Goal: Obtain resource: Obtain resource

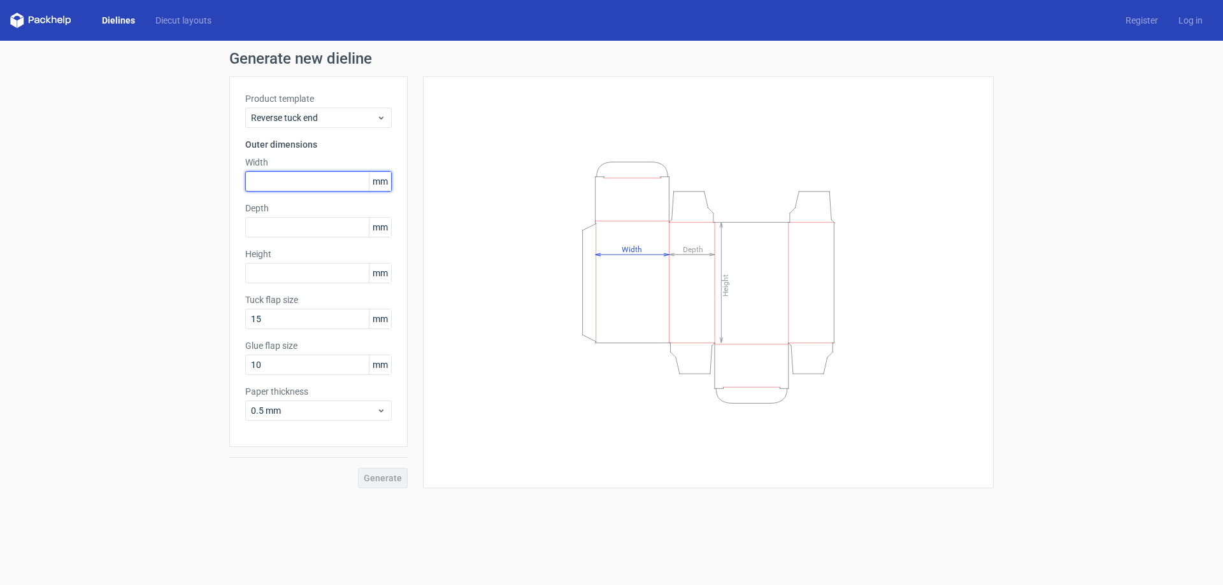
click at [287, 185] on input "text" at bounding box center [318, 181] width 147 height 20
click at [264, 182] on input "text" at bounding box center [318, 181] width 147 height 20
type input "65"
type input "9"
type input "70"
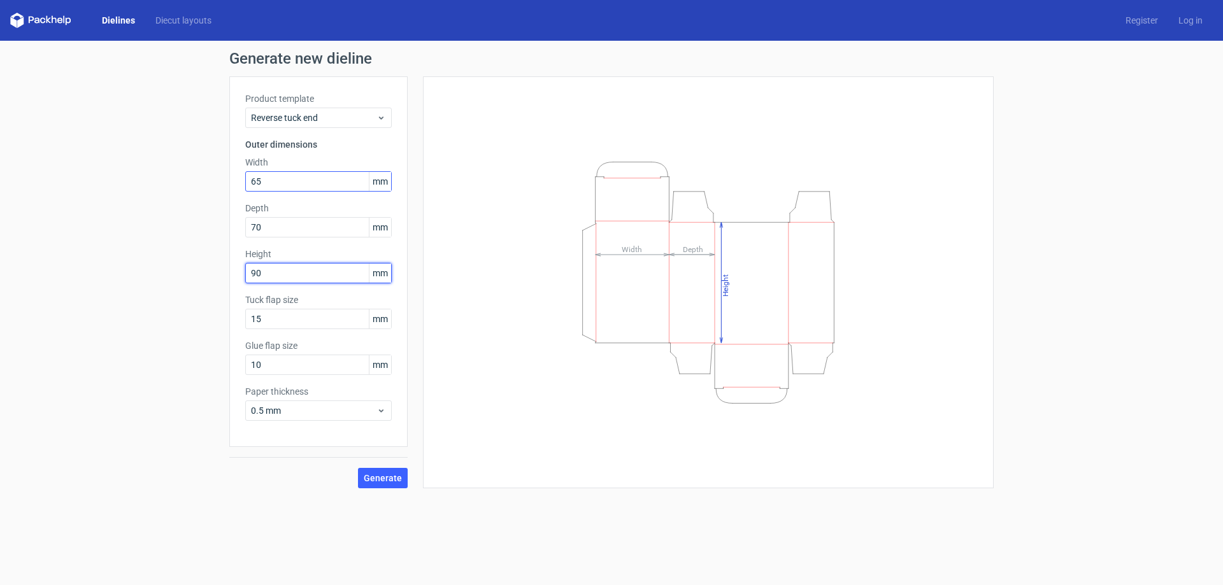
type input "90"
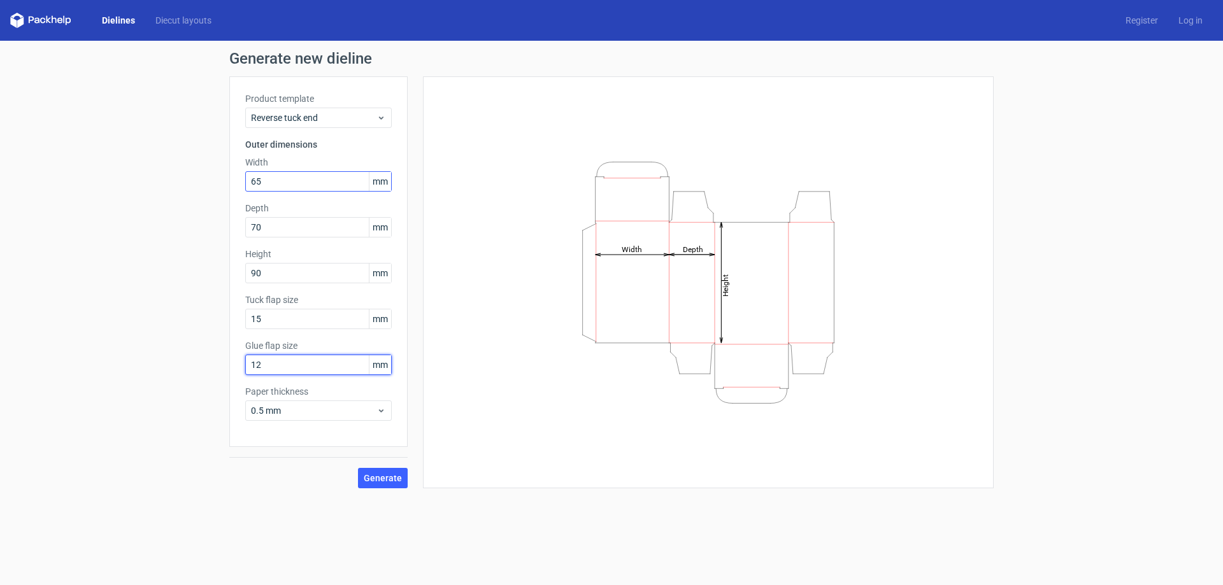
type input "12"
click at [358, 468] on button "Generate" at bounding box center [383, 478] width 50 height 20
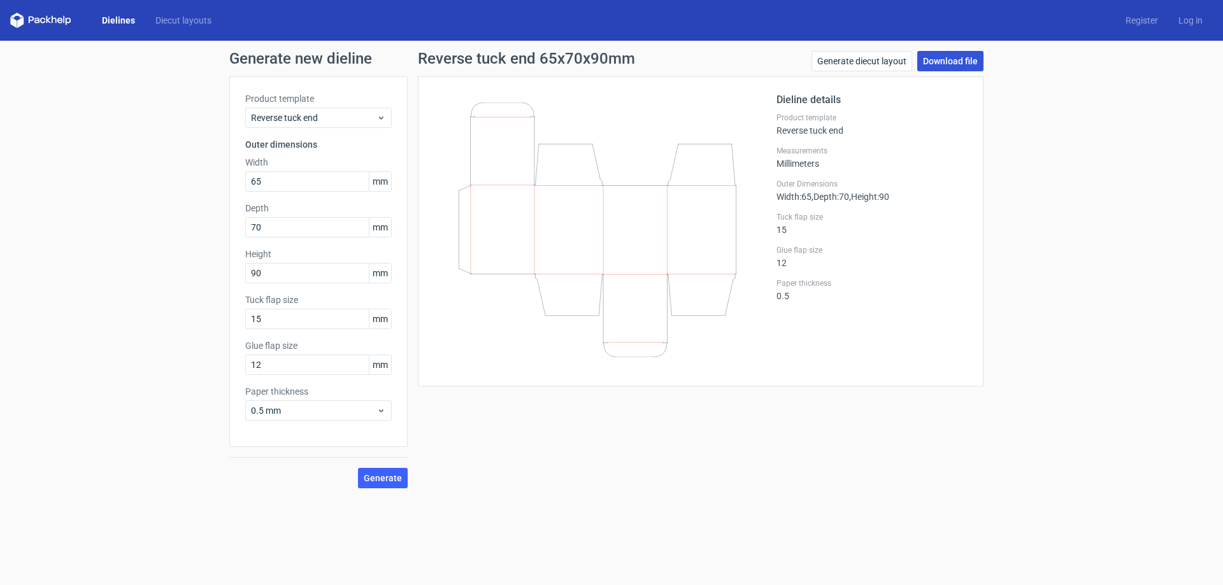
click at [944, 59] on link "Download file" at bounding box center [950, 61] width 66 height 20
drag, startPoint x: 287, startPoint y: 175, endPoint x: 82, endPoint y: 225, distance: 211.7
click at [84, 225] on div "Generate new dieline Product template Reverse tuck end Outer dimensions Width 6…" at bounding box center [611, 270] width 1223 height 458
type input "95"
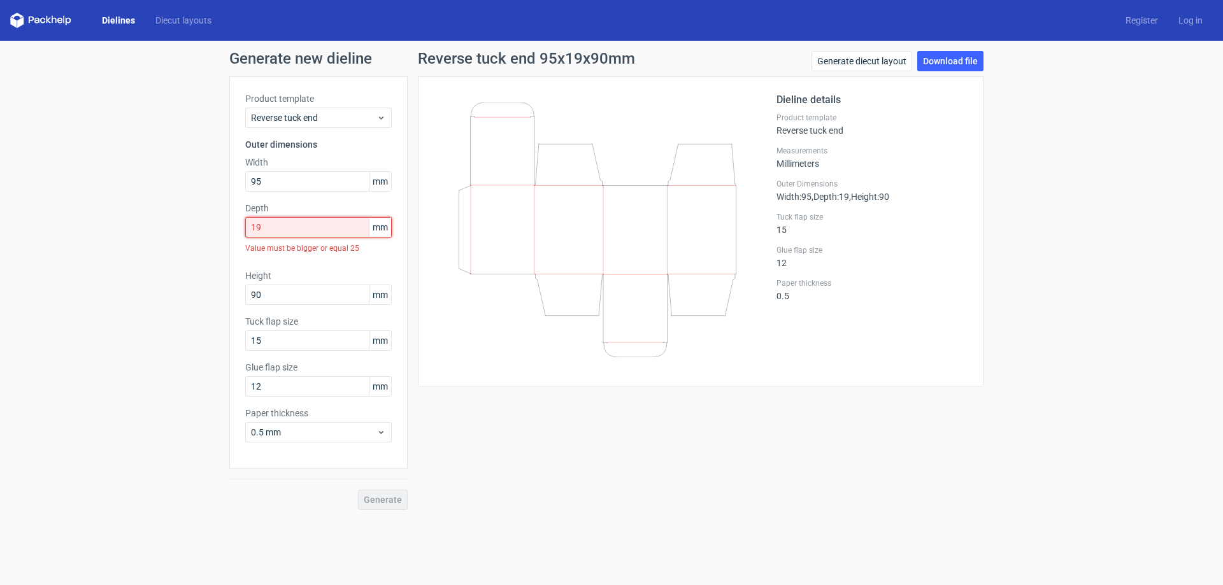
click at [279, 225] on input "19" at bounding box center [318, 227] width 147 height 20
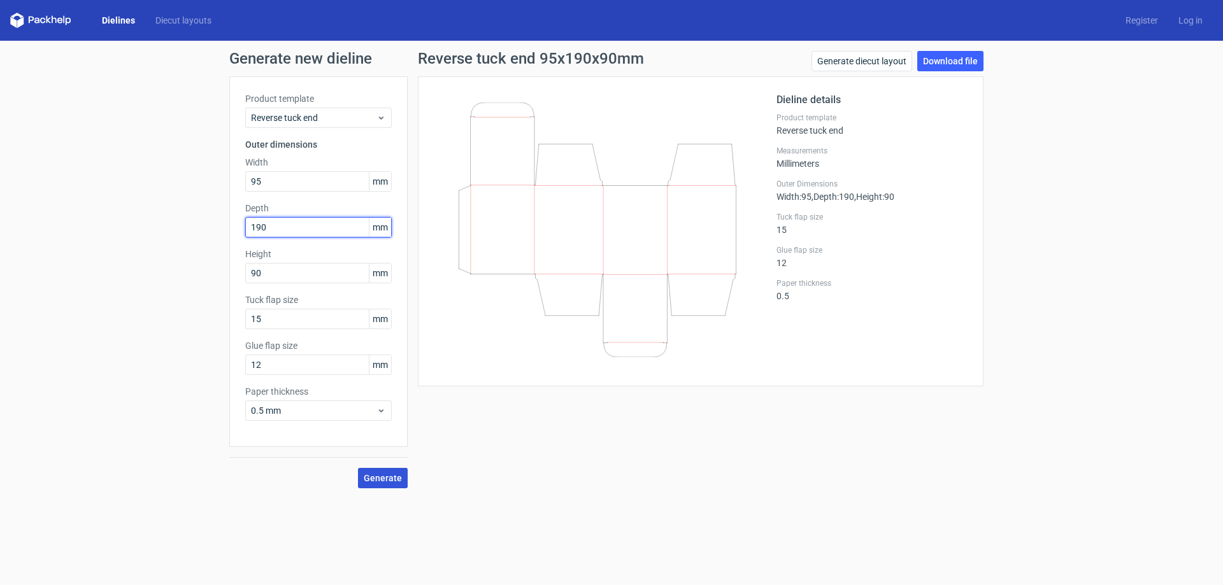
type input "190"
click at [387, 475] on span "Generate" at bounding box center [383, 478] width 38 height 9
drag, startPoint x: 259, startPoint y: 185, endPoint x: 127, endPoint y: 227, distance: 138.4
click at [156, 217] on div "Generate new dieline Product template Reverse tuck end Outer dimensions Width 9…" at bounding box center [611, 270] width 1223 height 458
type input "19"
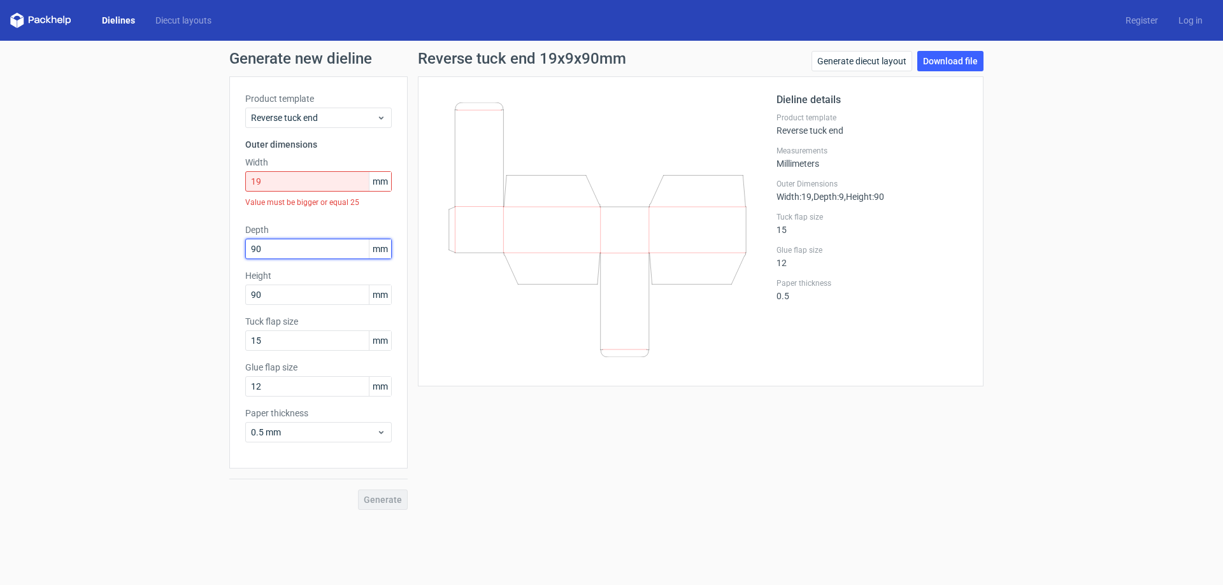
type input "90"
type input "95"
click at [270, 178] on input "19" at bounding box center [318, 181] width 147 height 20
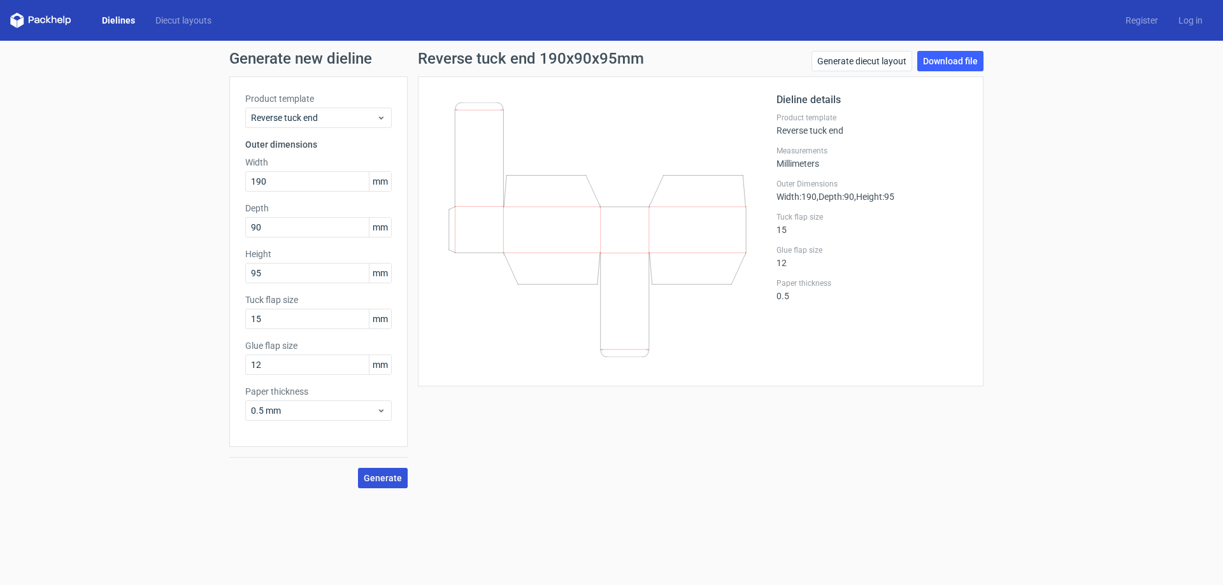
click at [392, 474] on span "Generate" at bounding box center [383, 478] width 38 height 9
drag, startPoint x: 271, startPoint y: 177, endPoint x: 107, endPoint y: 222, distance: 169.8
click at [116, 220] on div "Generate new dieline Product template Reverse tuck end Outer dimensions Width 1…" at bounding box center [611, 270] width 1223 height 458
type input "95"
type input "190"
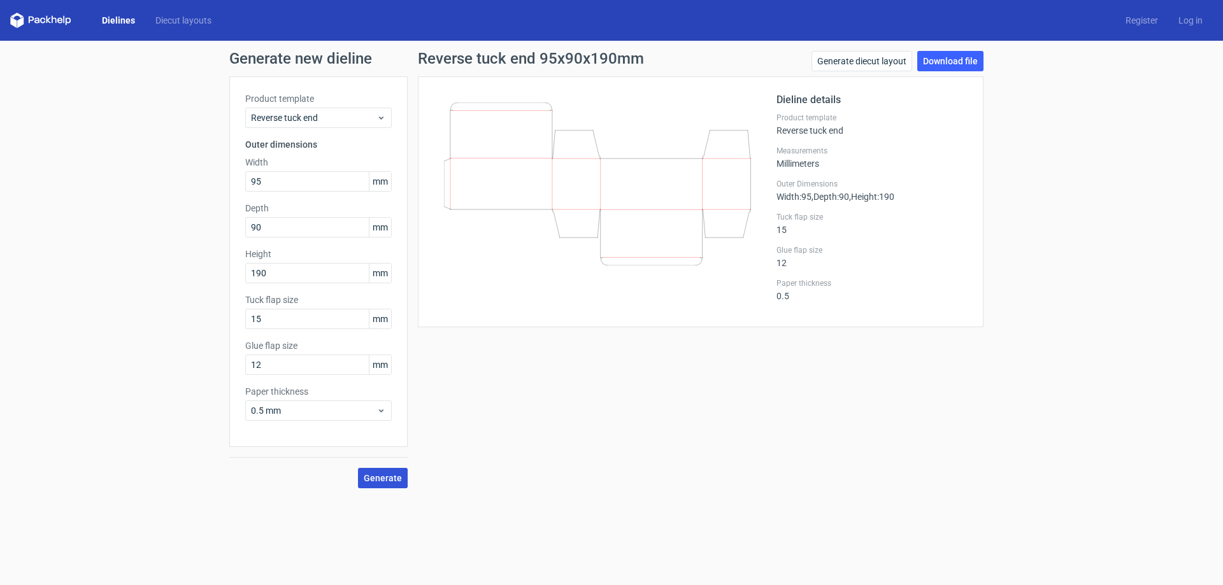
click at [386, 480] on span "Generate" at bounding box center [383, 478] width 38 height 9
click at [944, 57] on link "Download file" at bounding box center [950, 61] width 66 height 20
drag, startPoint x: 234, startPoint y: 187, endPoint x: 127, endPoint y: 224, distance: 112.6
click at [134, 221] on div "Generate new dieline Product template Reverse tuck end Outer dimensions Width 9…" at bounding box center [611, 270] width 1223 height 458
type input "100"
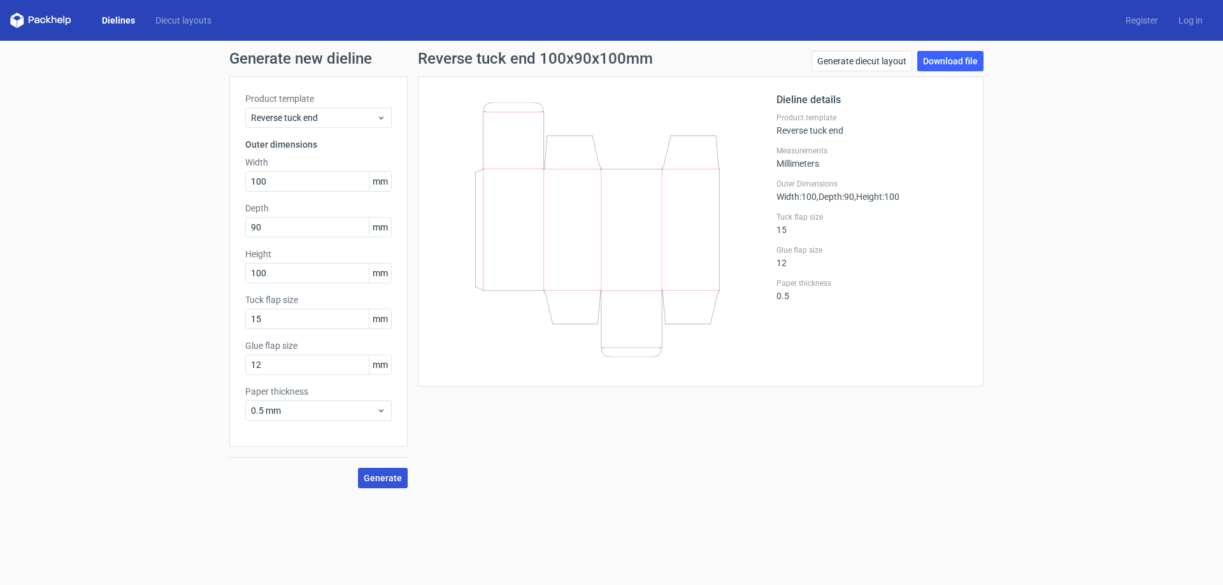
click at [389, 478] on span "Generate" at bounding box center [383, 478] width 38 height 9
click at [937, 59] on link "Download file" at bounding box center [950, 61] width 66 height 20
drag, startPoint x: 196, startPoint y: 198, endPoint x: 39, endPoint y: 204, distance: 157.5
click at [113, 198] on div "Generate new dieline Product template Reverse tuck end Outer dimensions Width 1…" at bounding box center [611, 270] width 1223 height 458
click at [374, 482] on span "Generate" at bounding box center [383, 478] width 38 height 9
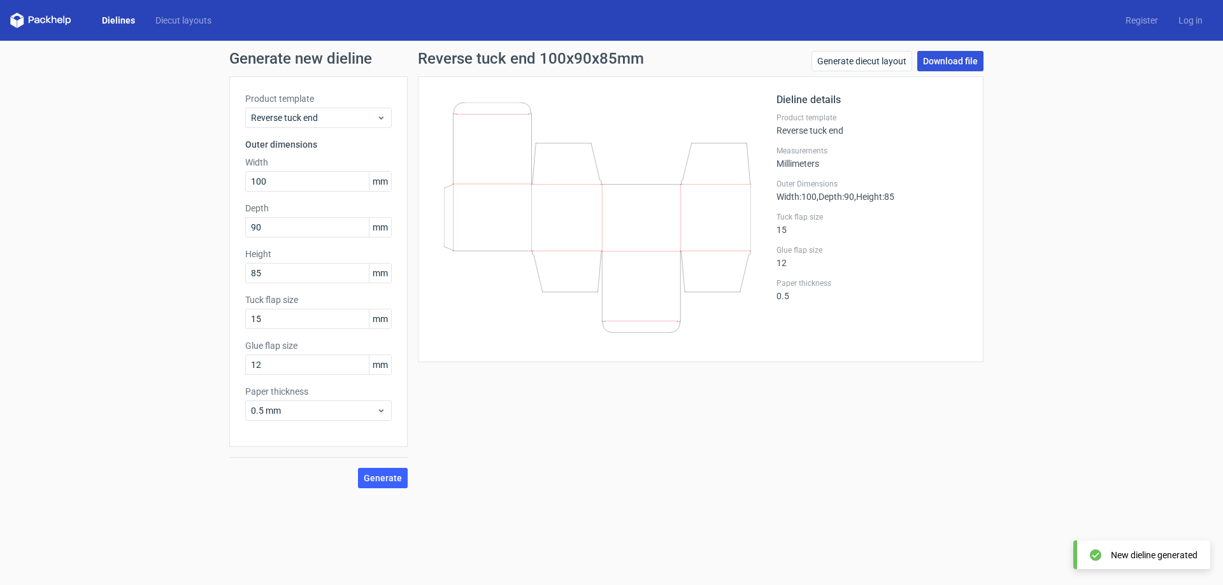
click at [950, 61] on link "Download file" at bounding box center [950, 61] width 66 height 20
drag, startPoint x: 224, startPoint y: 183, endPoint x: 145, endPoint y: 194, distance: 79.2
click at [155, 194] on div "Generate new dieline Product template Reverse tuck end Outer dimensions Width 1…" at bounding box center [611, 270] width 1223 height 458
click at [275, 178] on input "100" at bounding box center [318, 181] width 147 height 20
drag, startPoint x: 280, startPoint y: 231, endPoint x: 214, endPoint y: 227, distance: 65.8
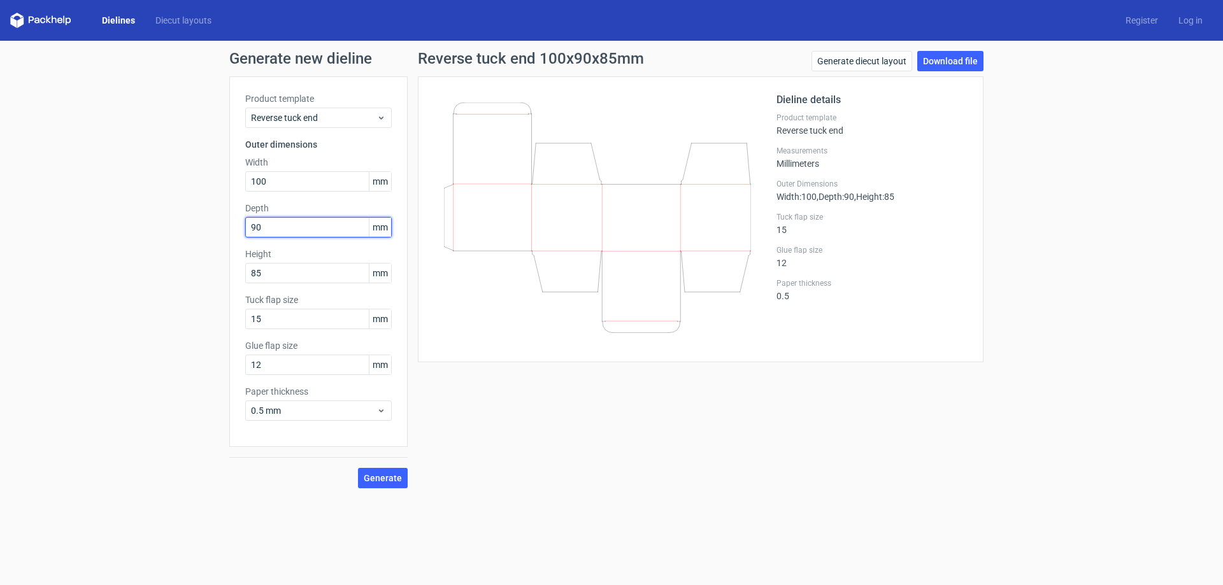
click at [215, 227] on div "Generate new dieline Product template Reverse tuck end Outer dimensions Width 1…" at bounding box center [611, 270] width 1223 height 458
drag, startPoint x: 252, startPoint y: 273, endPoint x: 213, endPoint y: 273, distance: 38.9
click at [213, 273] on div "Generate new dieline Product template Reverse tuck end Outer dimensions Width 1…" at bounding box center [611, 270] width 1223 height 458
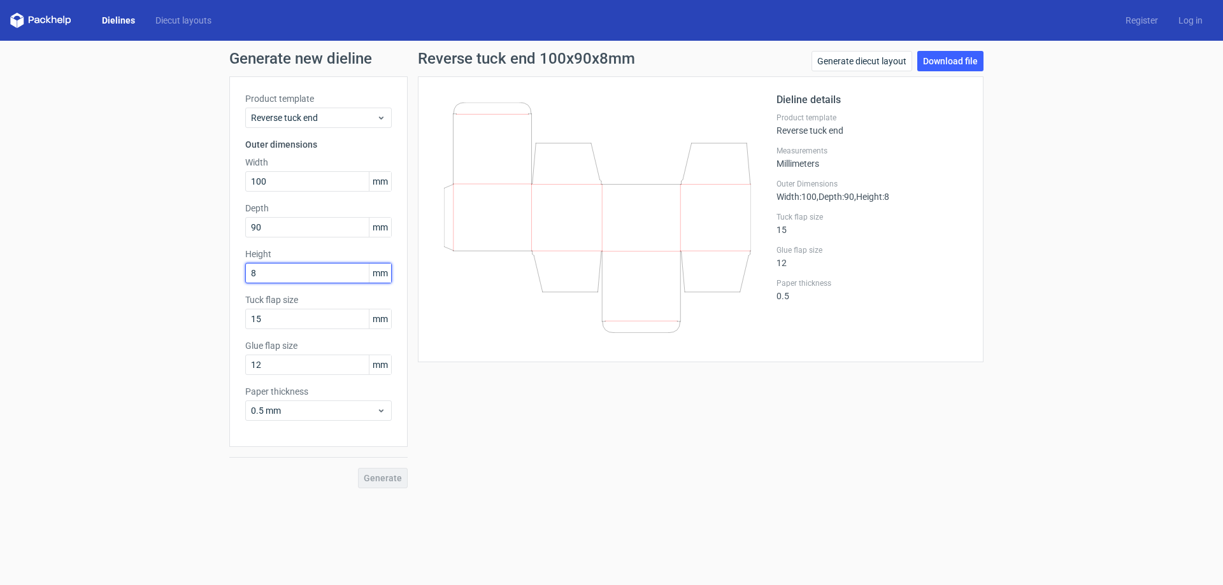
type input "8"
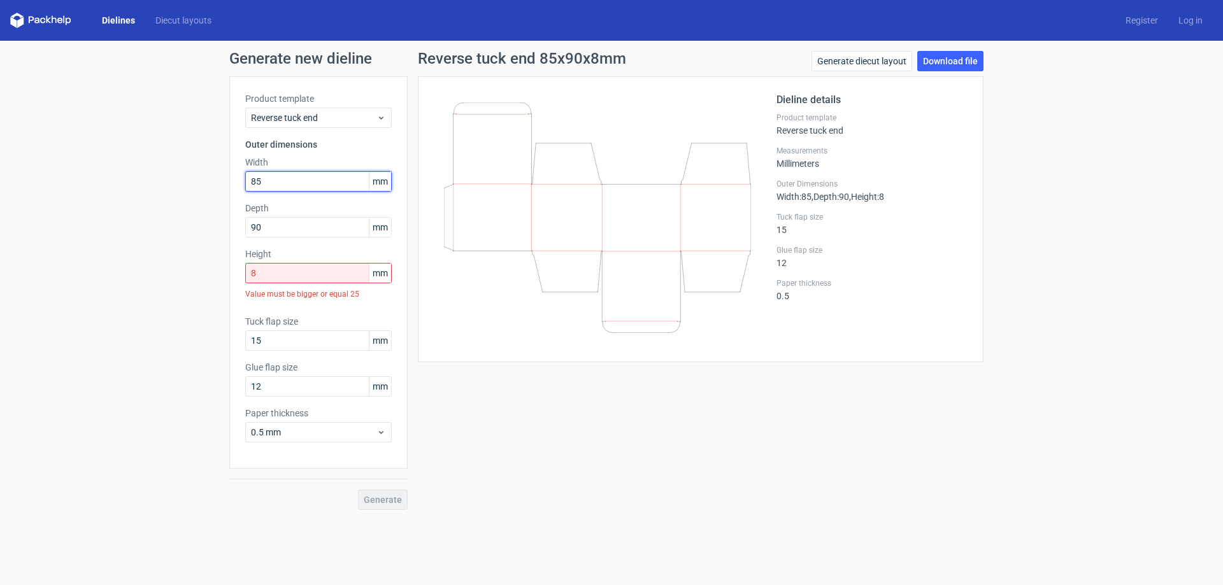
type input "85"
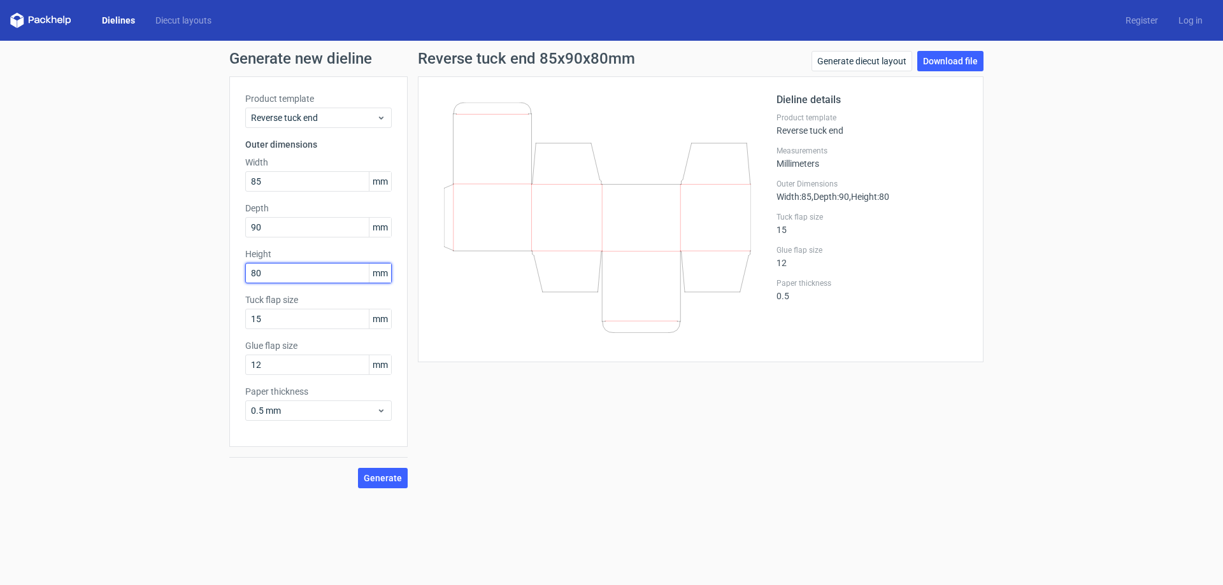
type input "80"
click at [383, 475] on span "Generate" at bounding box center [383, 478] width 38 height 9
click at [949, 59] on link "Download file" at bounding box center [950, 61] width 66 height 20
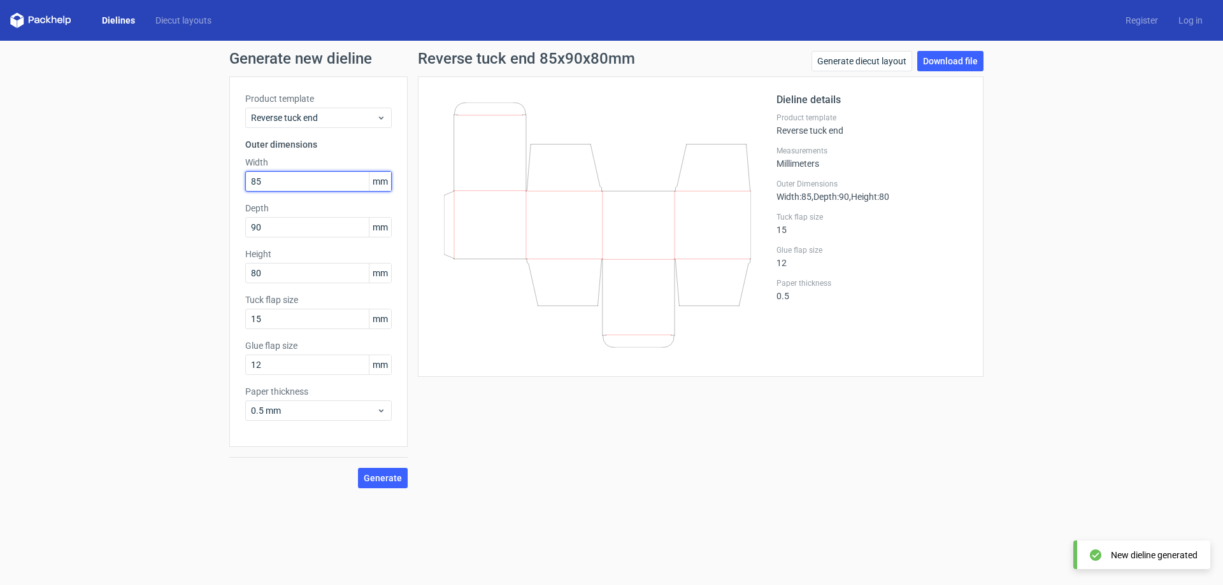
drag, startPoint x: 262, startPoint y: 179, endPoint x: 168, endPoint y: 201, distance: 97.5
click at [169, 201] on div "Generate new dieline Product template Reverse tuck end Outer dimensions Width 8…" at bounding box center [611, 270] width 1223 height 458
type input "80"
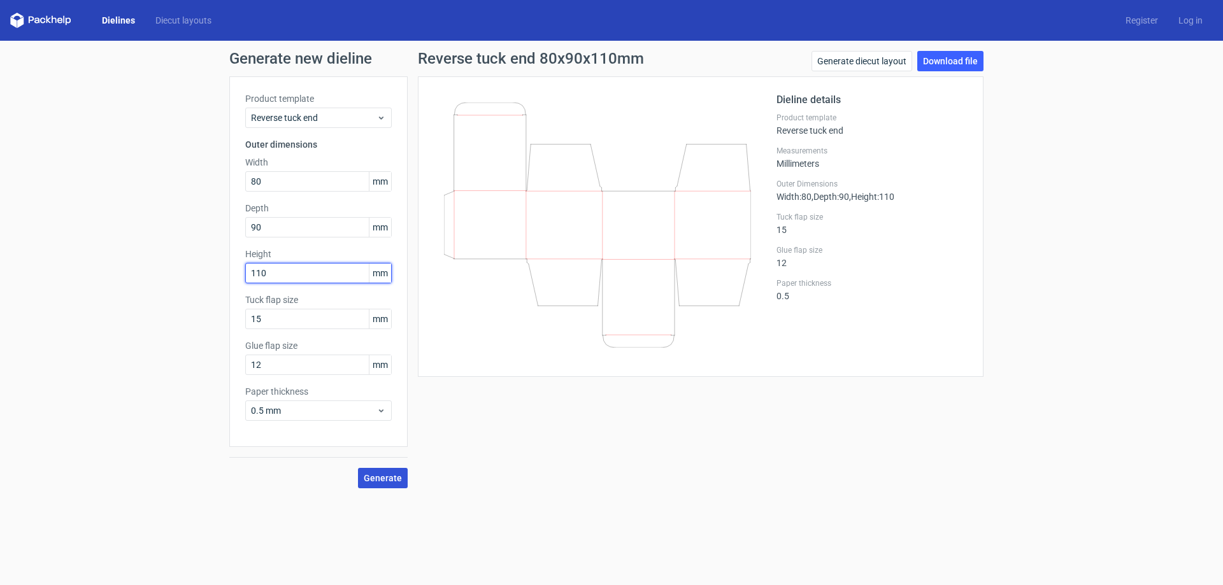
type input "110"
click at [380, 483] on span "Generate" at bounding box center [383, 478] width 38 height 9
click at [948, 60] on link "Download file" at bounding box center [950, 61] width 66 height 20
